Goal: Check status

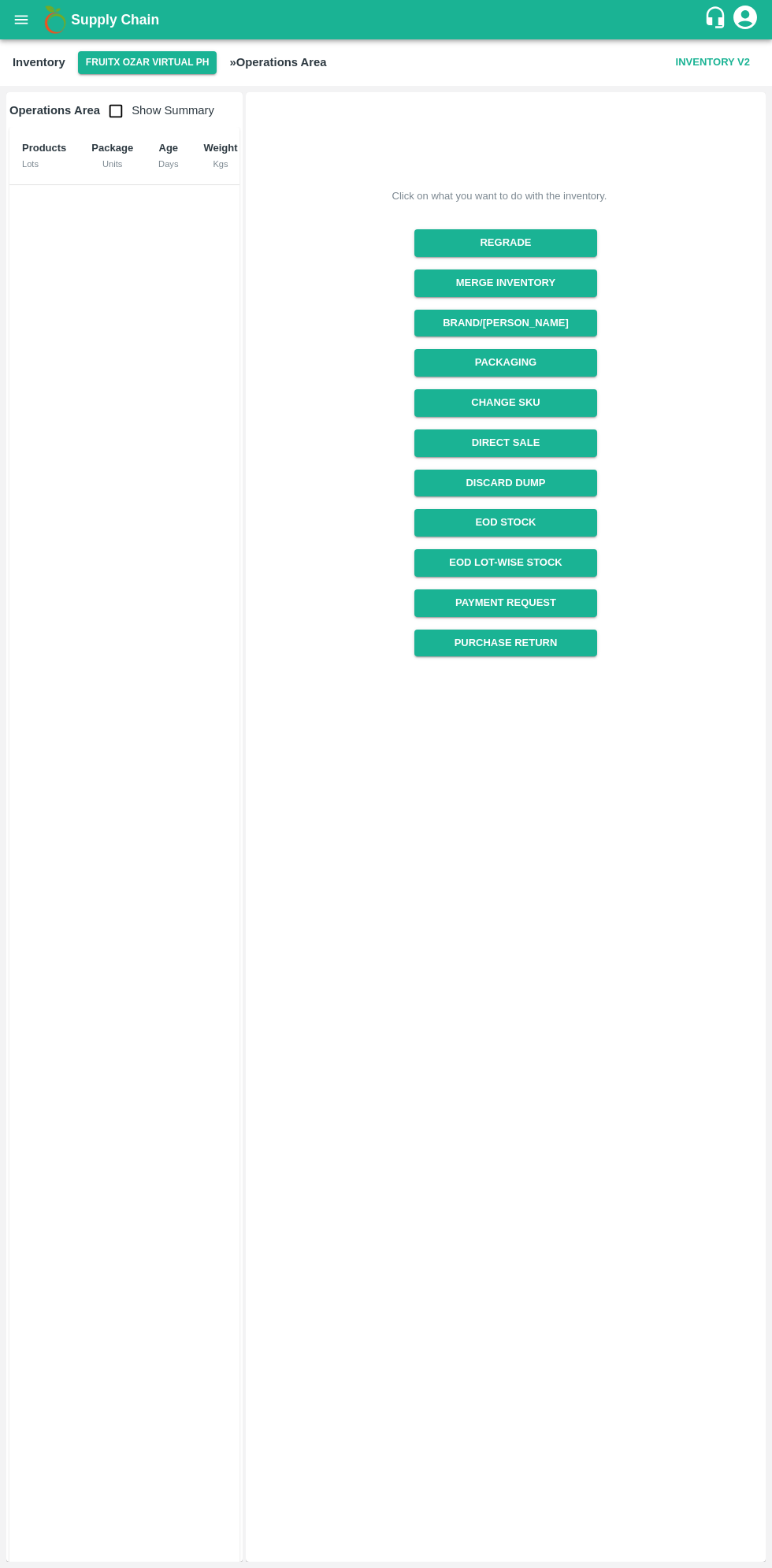
click at [22, 20] on icon "open drawer" at bounding box center [22, 20] width 14 height 9
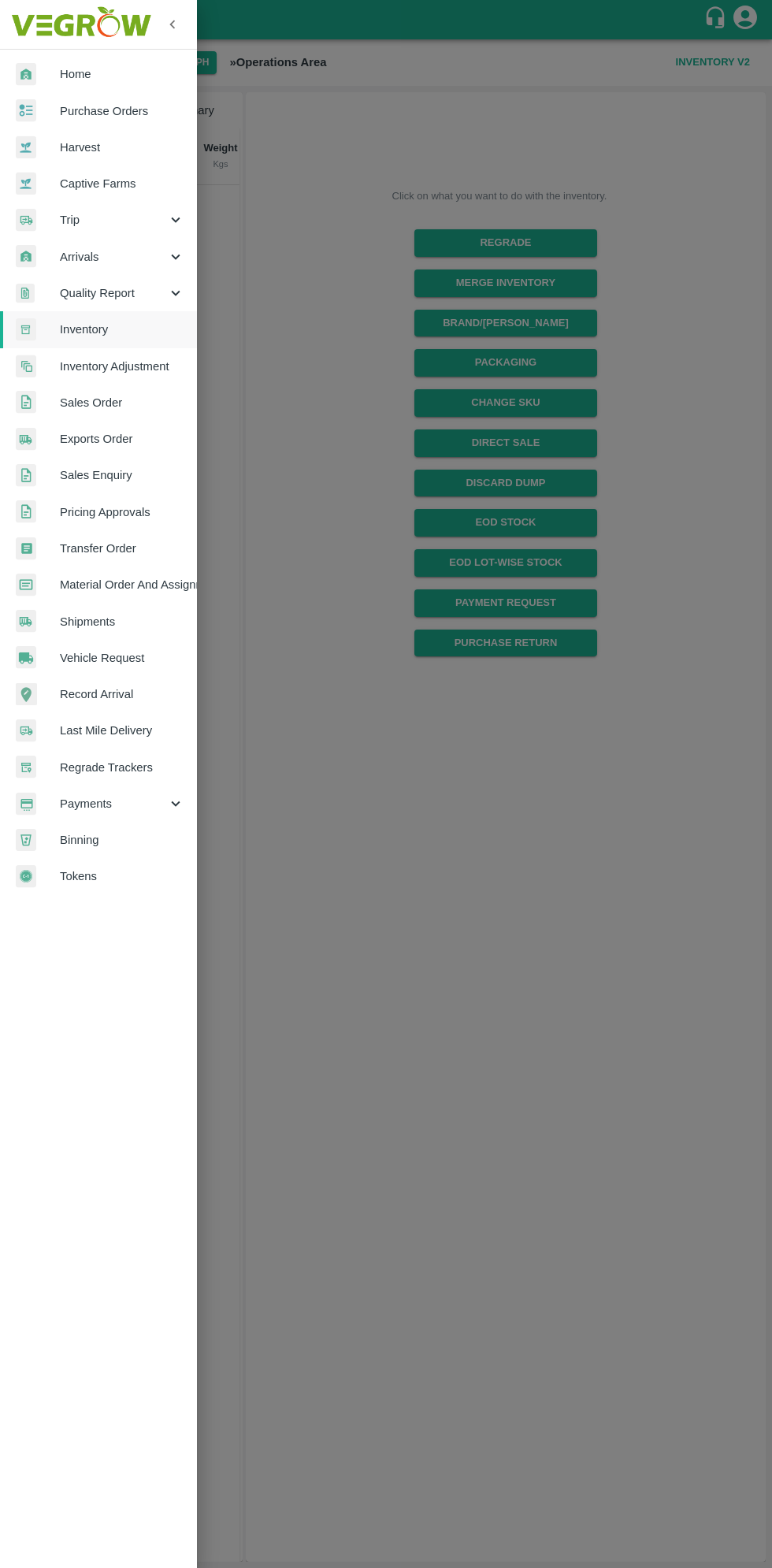
click at [393, 605] on div at bounding box center [386, 784] width 772 height 1568
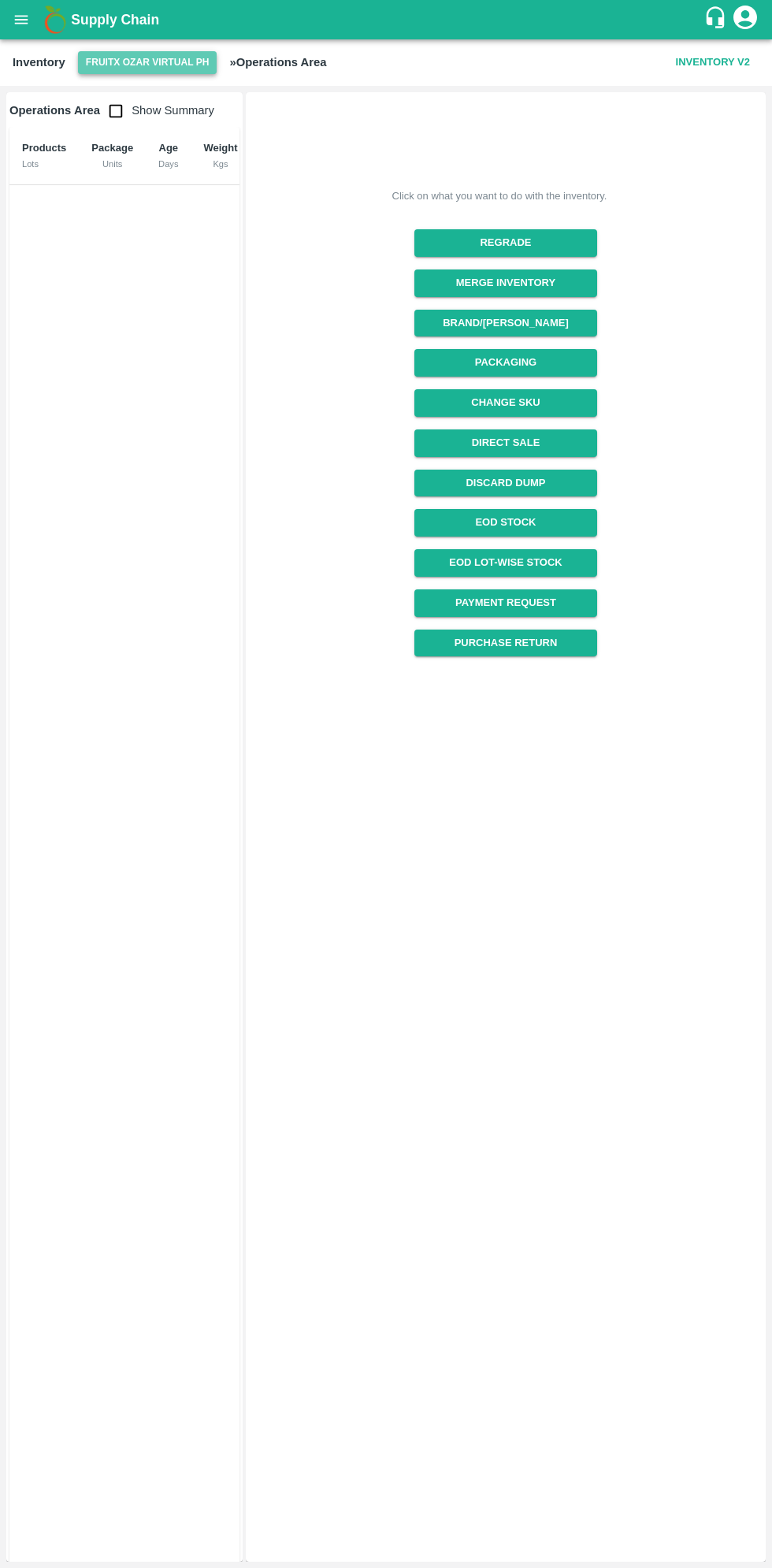
click at [149, 62] on button "FruitX Ozar Virtual PH" at bounding box center [148, 62] width 139 height 23
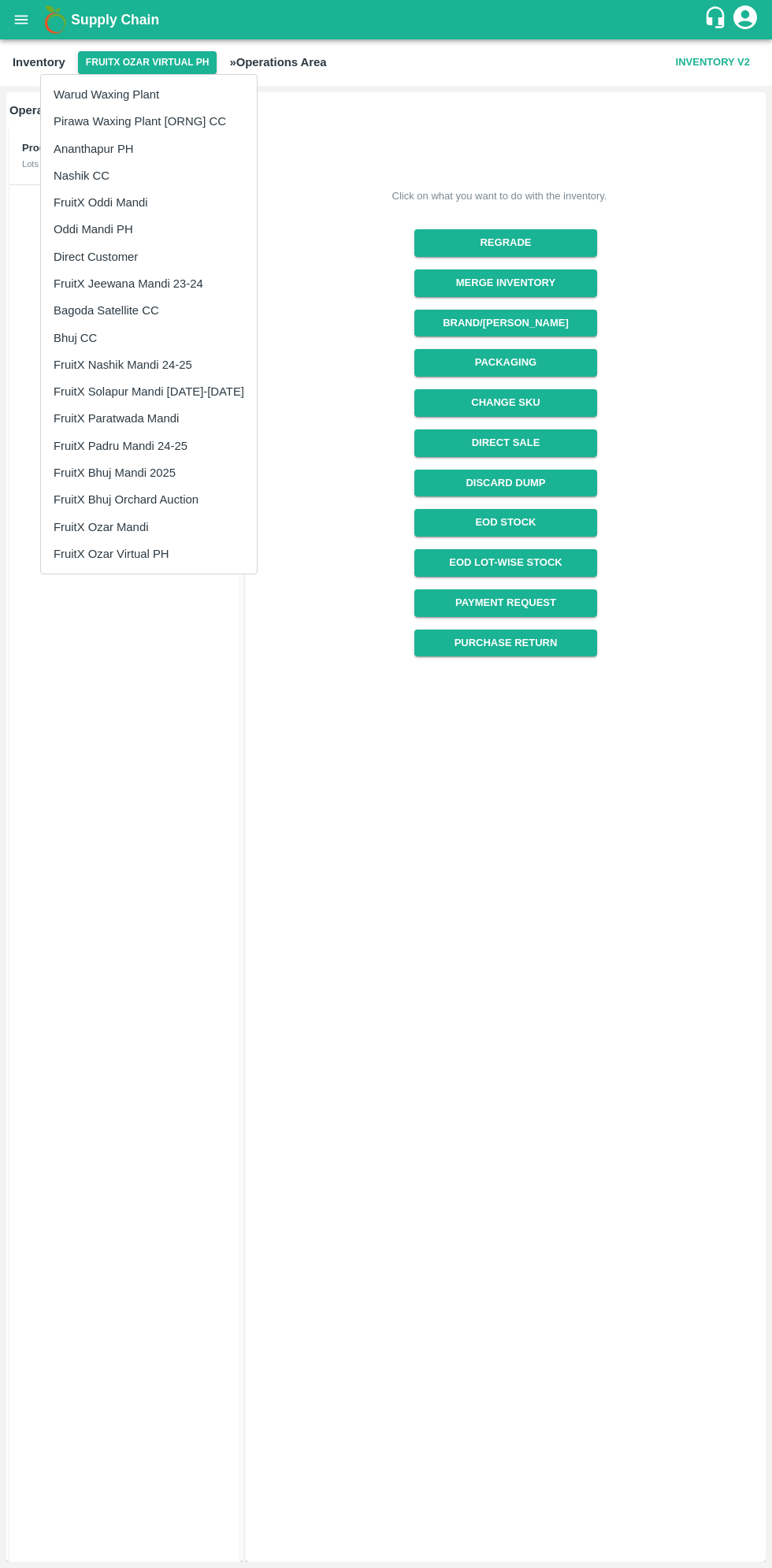
click at [130, 530] on li "FruitX Ozar Mandi" at bounding box center [148, 527] width 216 height 27
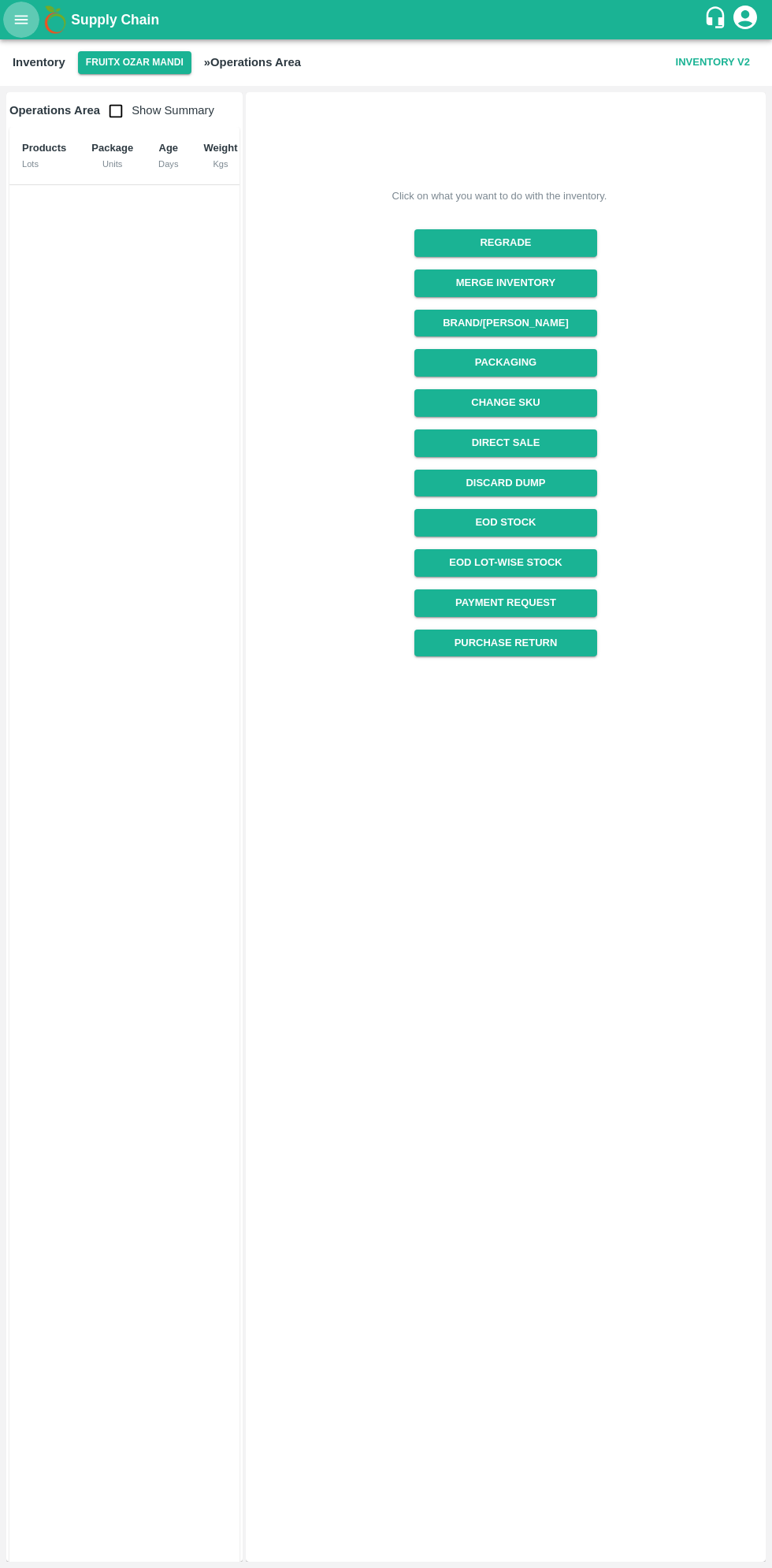
click at [29, 27] on icon "open drawer" at bounding box center [21, 19] width 17 height 17
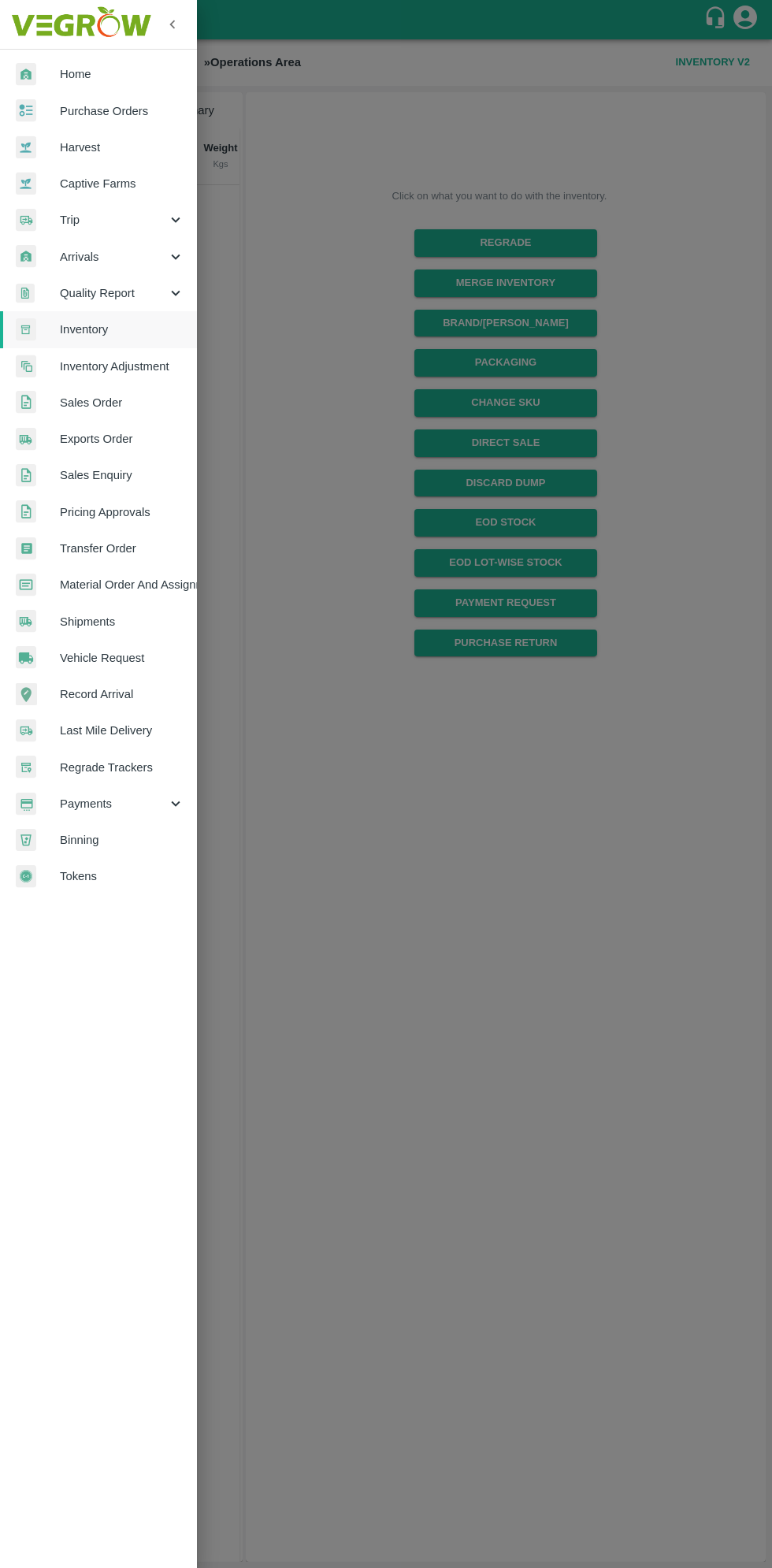
click at [119, 530] on link "Transfer Order" at bounding box center [99, 548] width 197 height 36
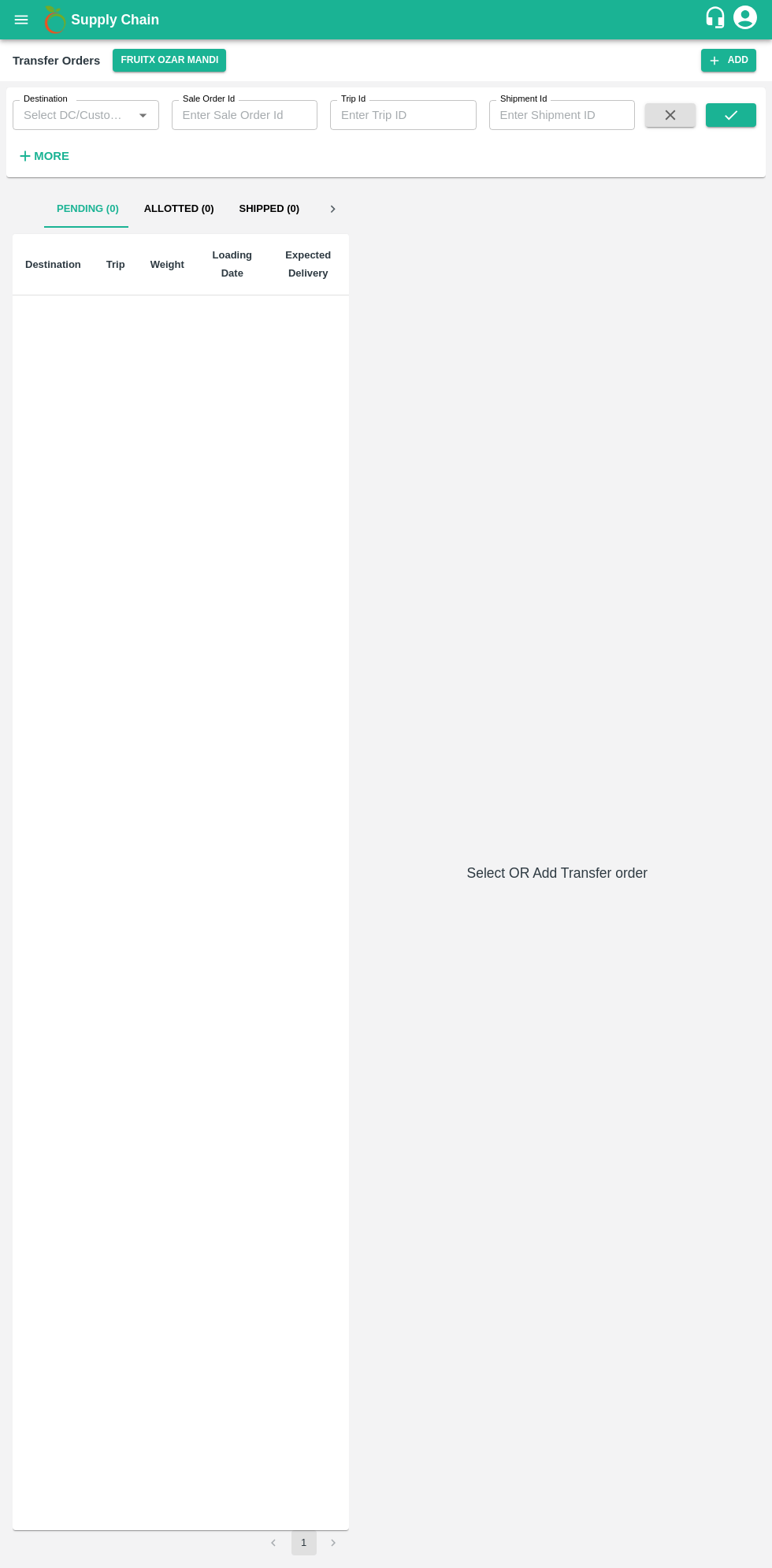
scroll to position [0, 76]
click at [284, 211] on button "Delivered (1)" at bounding box center [286, 209] width 100 height 38
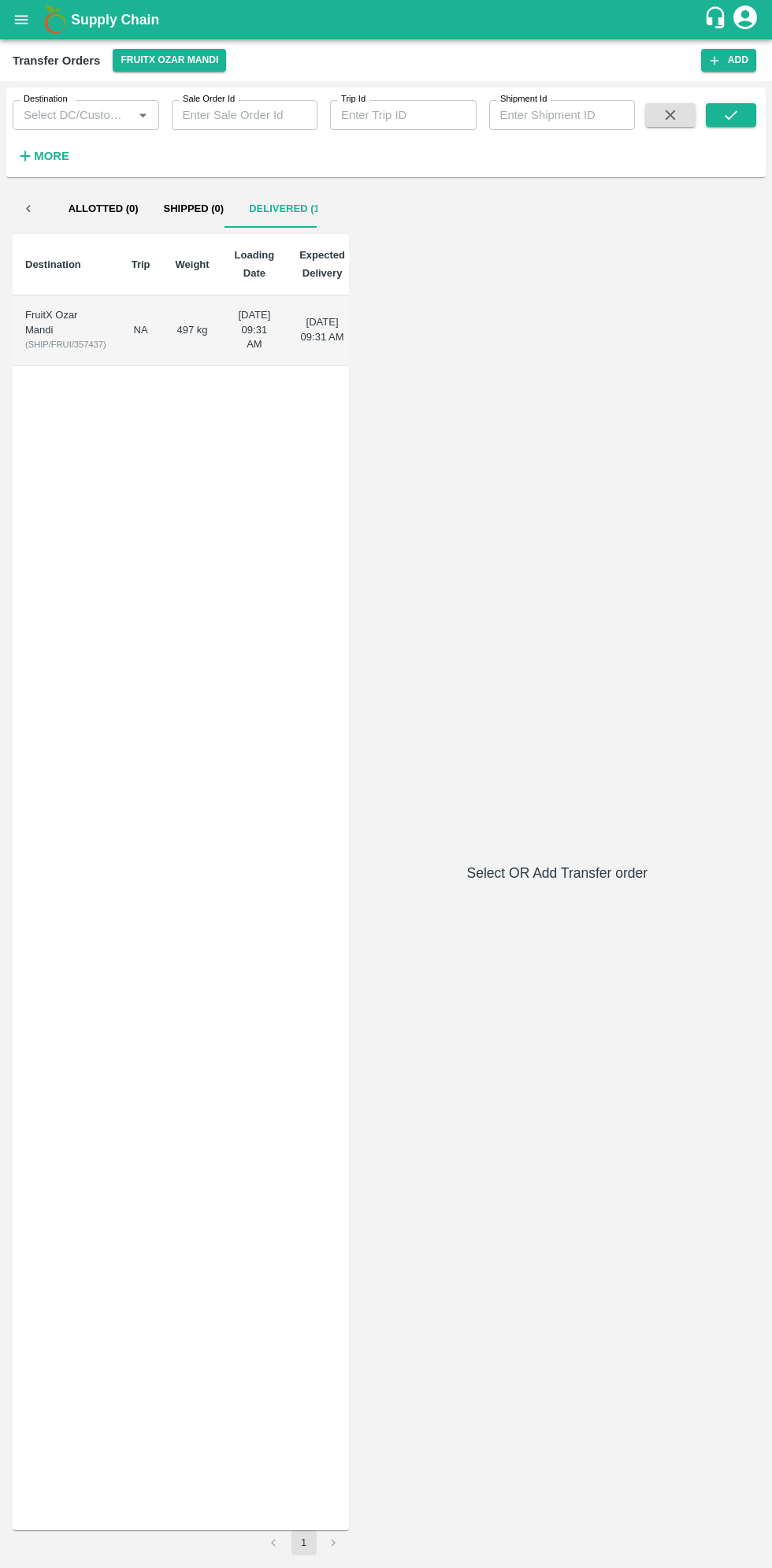
click at [252, 344] on td "[DATE] 09:31 AM" at bounding box center [255, 330] width 65 height 70
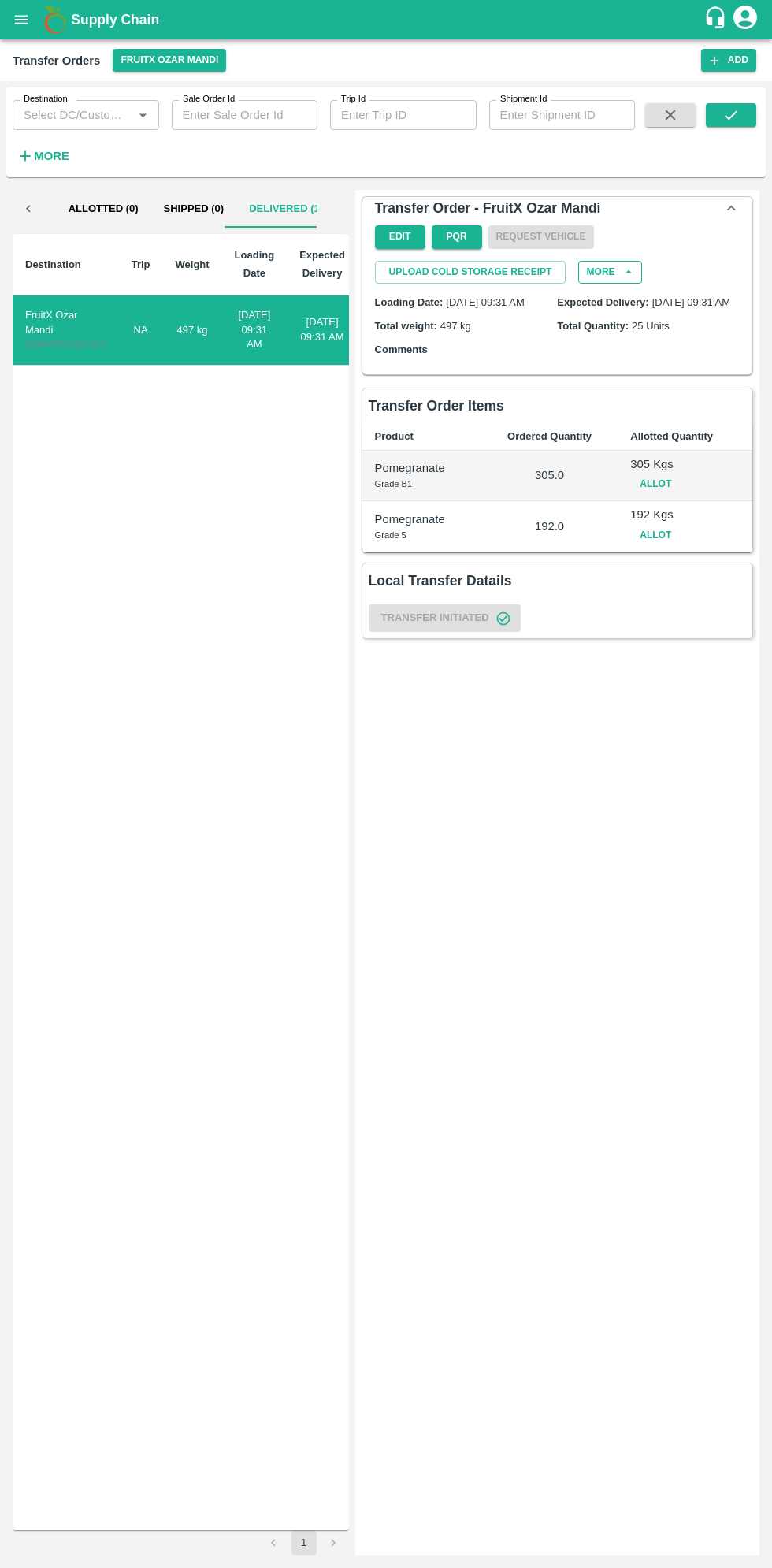
click at [600, 278] on button "More" at bounding box center [610, 271] width 63 height 23
click at [495, 1049] on div "Transfer Order - FruitX [PERSON_NAME] Edit PQR Request Vehicle Upload Cold Stor…" at bounding box center [558, 872] width 405 height 1365
